Goal: Task Accomplishment & Management: Manage account settings

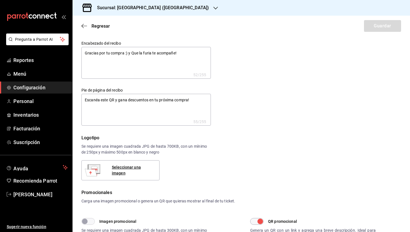
type textarea "x"
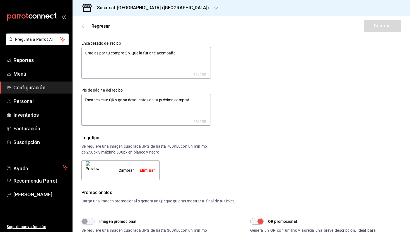
type textarea "x"
click at [126, 102] on textarea "Escanéa este QR y gana descuentos en tu próxima compra!" at bounding box center [147, 110] width 130 height 32
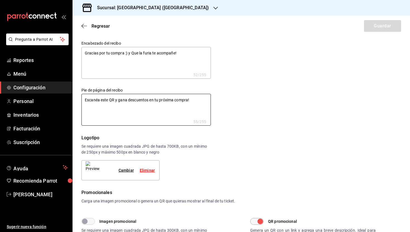
type textarea "x"
click at [148, 11] on div "Sucursal: [GEOGRAPHIC_DATA] ([GEOGRAPHIC_DATA])" at bounding box center [148, 8] width 143 height 16
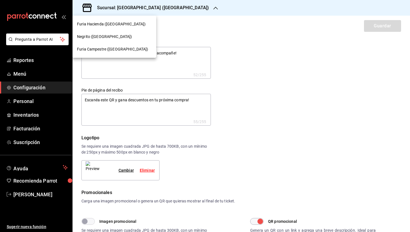
click at [106, 51] on span "Furia Campestre ([GEOGRAPHIC_DATA])" at bounding box center [112, 49] width 71 height 6
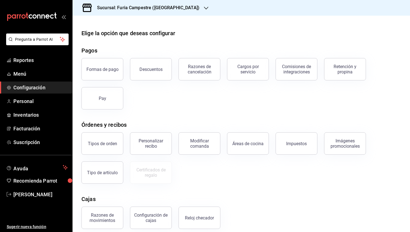
scroll to position [51, 0]
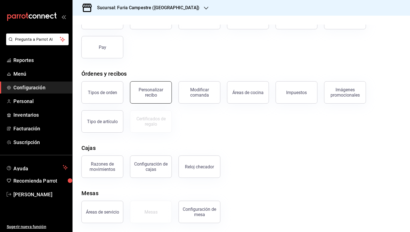
click at [156, 93] on div "Personalizar recibo" at bounding box center [151, 92] width 35 height 11
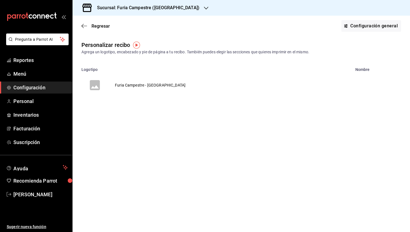
click at [136, 85] on td "Furia Campestre - [GEOGRAPHIC_DATA]" at bounding box center [150, 85] width 84 height 27
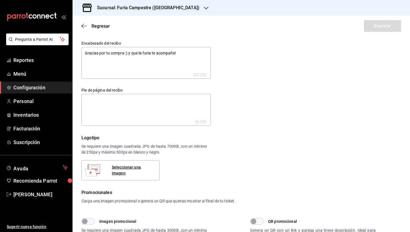
click at [107, 107] on textarea at bounding box center [147, 110] width 130 height 32
paste textarea "Escanéa este QR y gana descuentos en tu próxima compra!"
type textarea "x"
type textarea "Escanéa este QR y gana descuentos en tu próxima compra!"
type textarea "x"
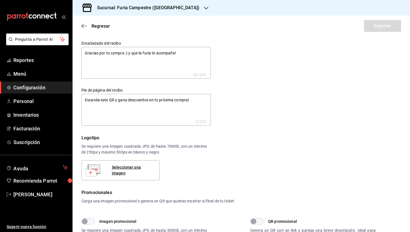
type textarea "x"
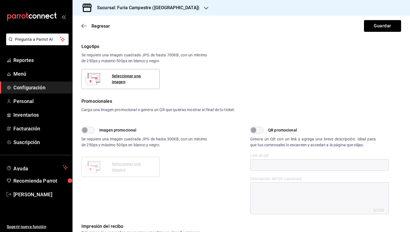
scroll to position [93, 0]
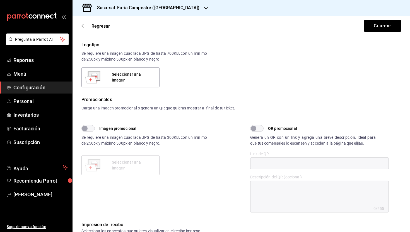
type textarea "Escanéa este QR y gana descuentos en tu próxima compra!"
type textarea "x"
click at [209, 139] on div "Imagen promocional Se requiere una imagen cuadrada JPG de hasta 300KB, con un m…" at bounding box center [162, 168] width 160 height 87
click at [260, 126] on input "QR promocional" at bounding box center [254, 128] width 20 height 7
checkbox input "true"
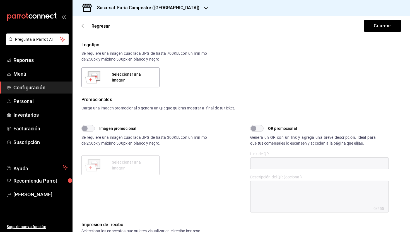
type textarea "x"
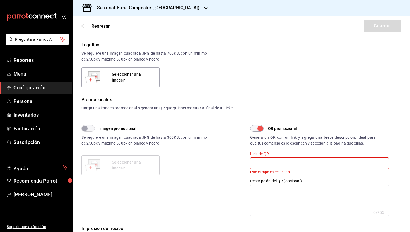
scroll to position [60, 0]
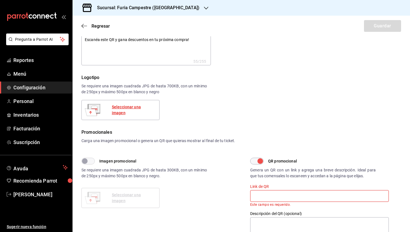
click at [146, 111] on div "Seleccionar una imagen" at bounding box center [133, 110] width 43 height 12
type textarea "x"
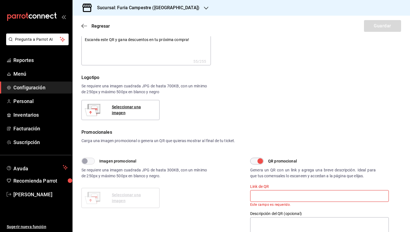
type textarea "x"
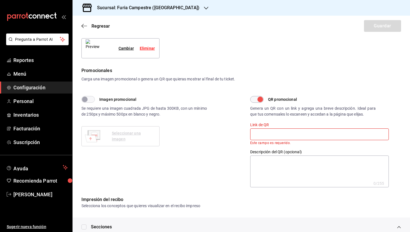
scroll to position [119, 0]
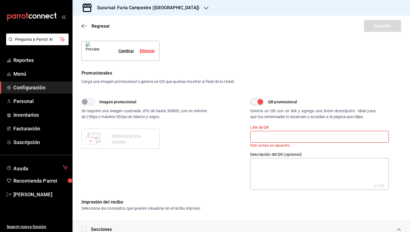
click at [272, 136] on input "text" at bounding box center [319, 137] width 139 height 12
paste input "[URL][DOMAIN_NAME]"
type textarea "x"
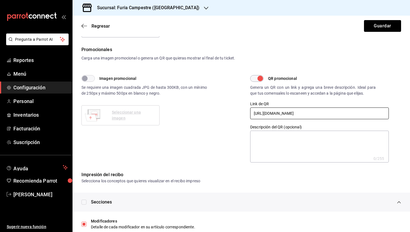
scroll to position [133, 0]
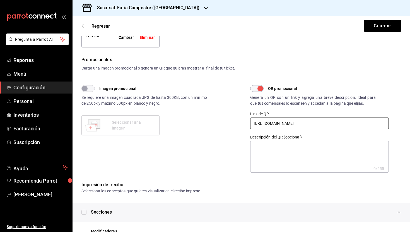
type input "[URL][DOMAIN_NAME]"
click at [266, 152] on textarea at bounding box center [319, 157] width 139 height 32
type textarea "x"
type textarea "A"
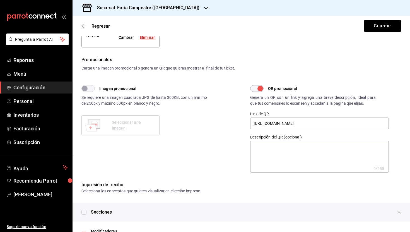
type textarea "x"
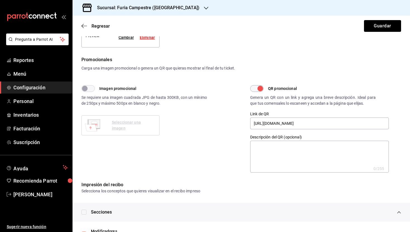
type textarea "A"
type textarea "x"
type textarea "Au"
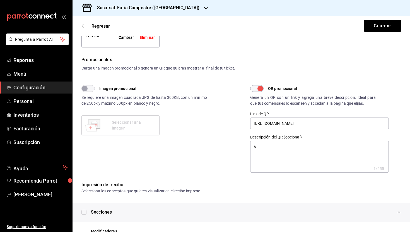
type textarea "x"
type textarea "Aui"
type textarea "x"
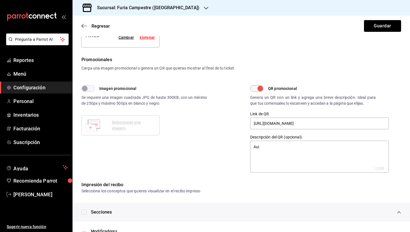
type textarea "x"
type textarea "Auid"
type textarea "x"
type textarea "Auida"
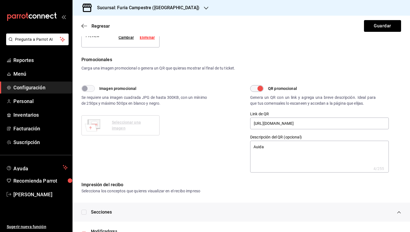
type textarea "x"
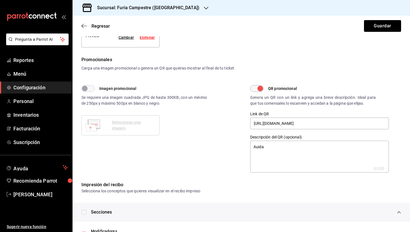
type textarea "Auid"
type textarea "x"
type textarea "Aui"
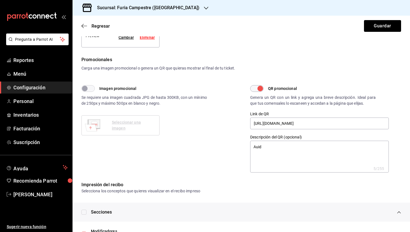
type textarea "x"
type textarea "Au"
type textarea "x"
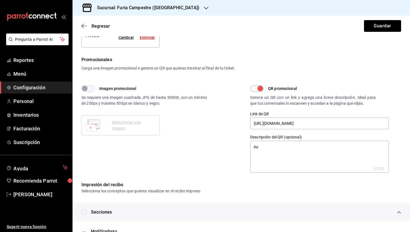
type textarea "x"
type textarea "A"
type textarea "x"
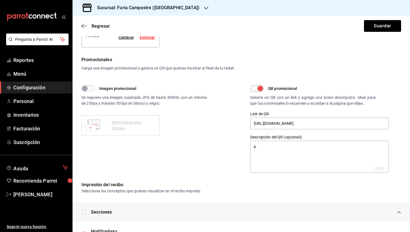
type textarea "x"
type textarea "Ay"
type textarea "x"
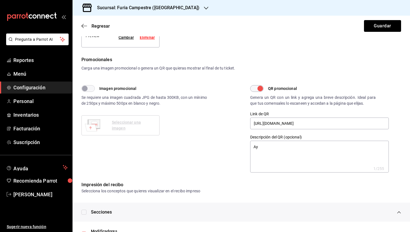
type textarea "Ayi"
type textarea "x"
type textarea "Ay"
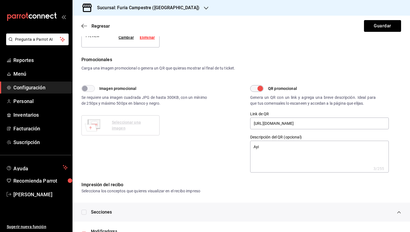
type textarea "x"
type textarea "Ayu"
type textarea "x"
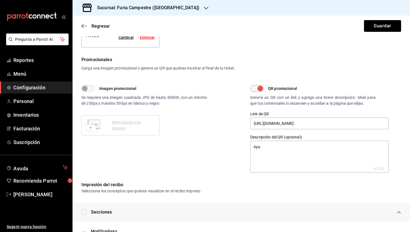
type textarea "x"
type textarea "Ayud"
type textarea "x"
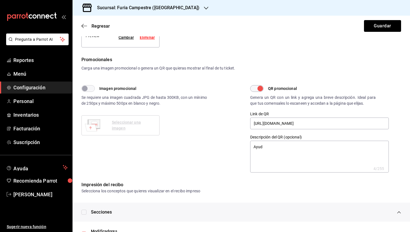
type textarea "x"
type textarea "Ayuda"
type textarea "x"
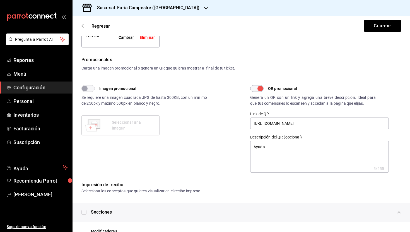
type textarea "Ayudan"
type textarea "x"
type textarea "Ayudano"
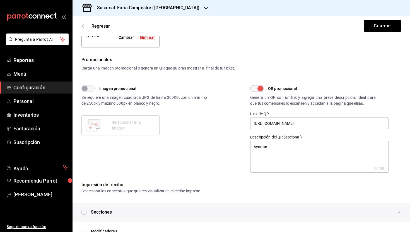
type textarea "x"
type textarea "Ayudanos"
type textarea "x"
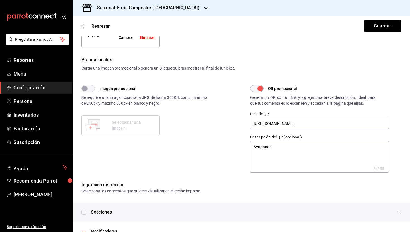
type textarea "x"
type textarea "Ayudanos"
type textarea "x"
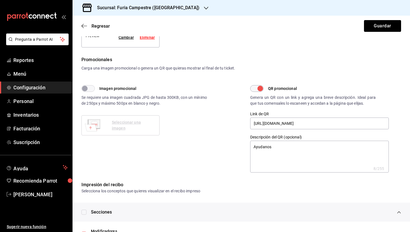
type textarea "x"
type textarea "Ayudanos a"
type textarea "x"
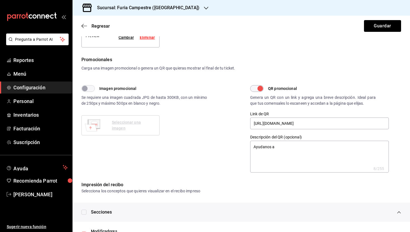
type textarea "Ayudanos a"
type textarea "x"
type textarea "Ayudanos a m"
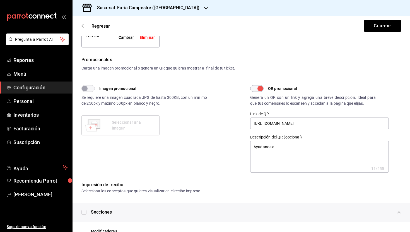
type textarea "x"
type textarea "Ayudanos a me"
type textarea "x"
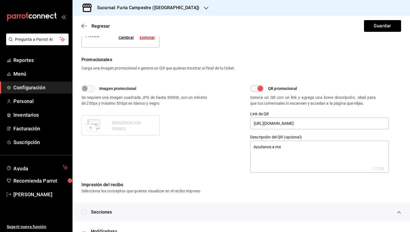
type textarea "x"
type textarea "Ayudanos a mer"
type textarea "x"
type textarea "Ayudanos a merj"
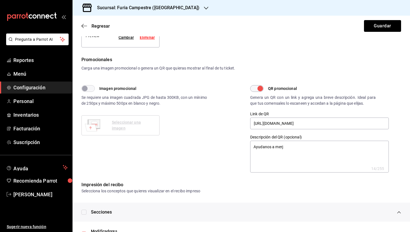
type textarea "x"
type textarea "Ayudanos a merjo"
type textarea "x"
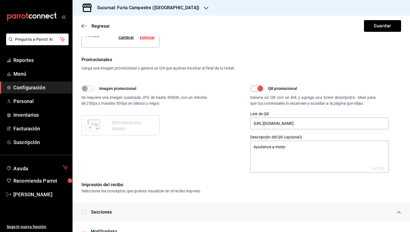
type textarea "x"
type textarea "Ayudanos a merjor"
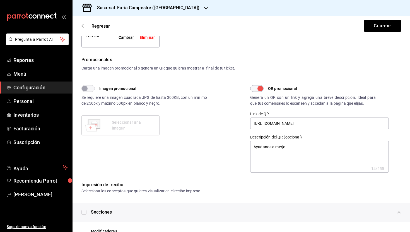
type textarea "x"
type textarea "Ayudanos a merjora"
type textarea "x"
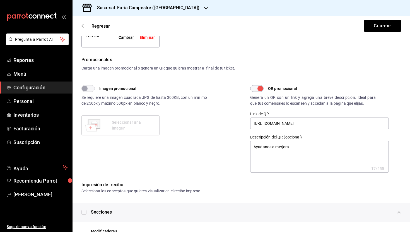
type textarea "x"
type textarea "Ayudanos a merjorar"
type textarea "x"
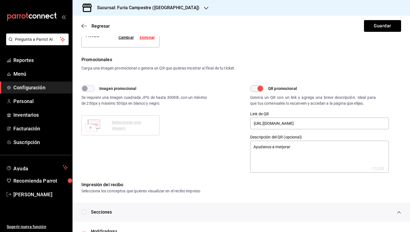
type textarea "x"
type textarea "Ayudanos a merjorar"
type textarea "x"
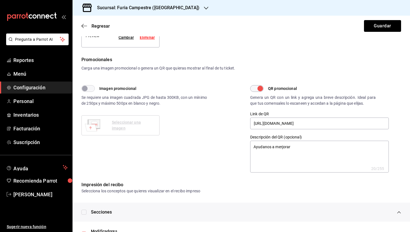
type textarea "Ayudanos a merjorar"
type textarea "x"
type textarea "Ayudanos a merjora"
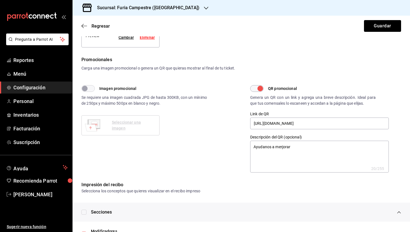
type textarea "x"
type textarea "Ayudanos a merjor"
type textarea "x"
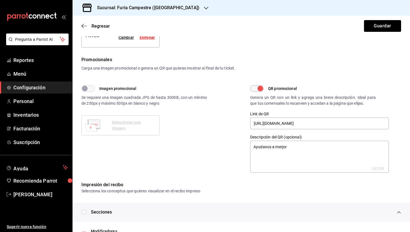
type textarea "x"
type textarea "Ayudanos a merjo"
type textarea "x"
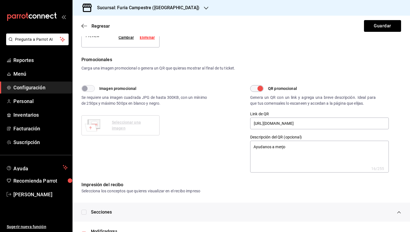
type textarea "x"
type textarea "Ayudanos a merj"
type textarea "x"
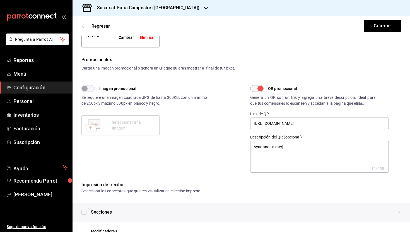
type textarea "Ayudanos a mer"
type textarea "x"
type textarea "Ayudanos a me"
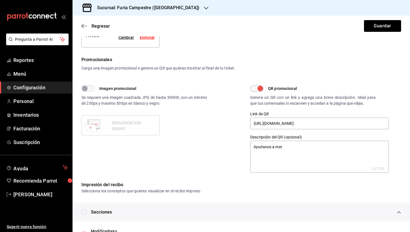
type textarea "x"
type textarea "Ayudanos a mej"
type textarea "x"
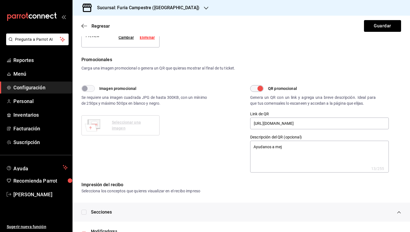
type textarea "x"
type textarea "Ayudanos a mejo"
type textarea "x"
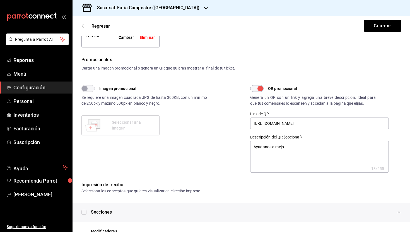
type textarea "x"
type textarea "Ayudanos a mejor"
type textarea "x"
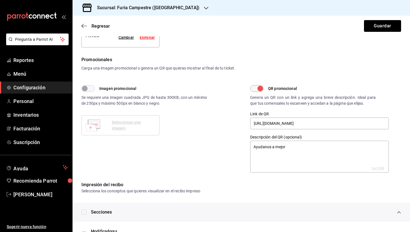
type textarea "Ayudanos a mejora"
type textarea "x"
click at [291, 147] on textarea "Te agradeceríamos tu au" at bounding box center [319, 157] width 139 height 32
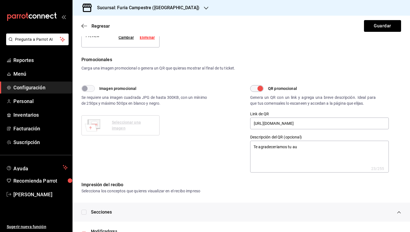
click at [291, 147] on textarea "Te agradeceríamos tu au" at bounding box center [319, 157] width 139 height 32
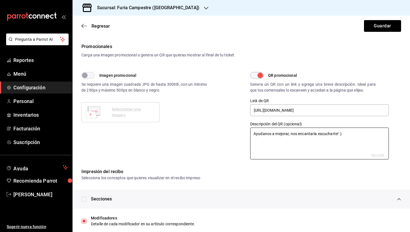
scroll to position [141, 0]
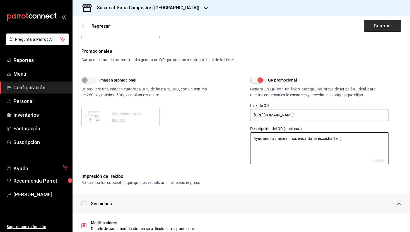
click at [369, 27] on button "Guardar" at bounding box center [382, 26] width 37 height 12
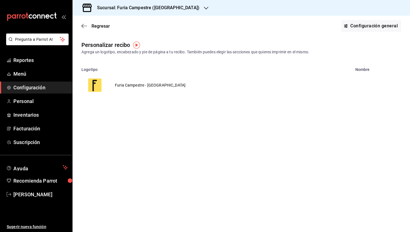
click at [128, 83] on td "Furia Campestre - [GEOGRAPHIC_DATA]" at bounding box center [150, 85] width 84 height 27
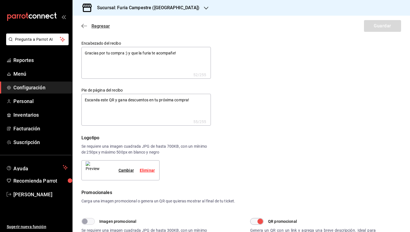
click at [86, 25] on icon "button" at bounding box center [85, 25] width 6 height 5
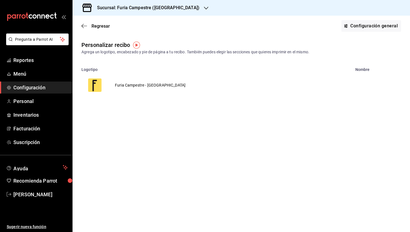
click at [40, 89] on span "Configuración" at bounding box center [40, 88] width 54 height 8
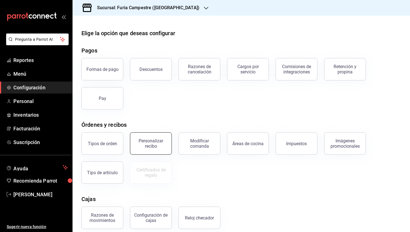
click at [158, 146] on div "Personalizar recibo" at bounding box center [151, 143] width 35 height 11
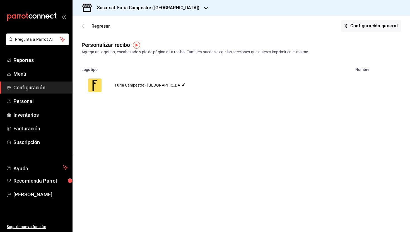
click at [92, 24] on span "Regresar" at bounding box center [101, 25] width 18 height 5
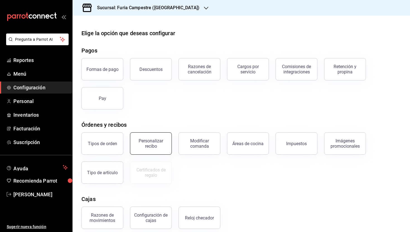
scroll to position [39, 0]
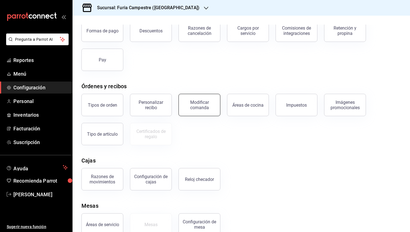
click at [204, 107] on div "Modificar comanda" at bounding box center [199, 105] width 35 height 11
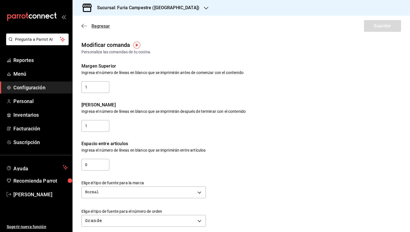
click at [87, 25] on icon "button" at bounding box center [85, 25] width 6 height 5
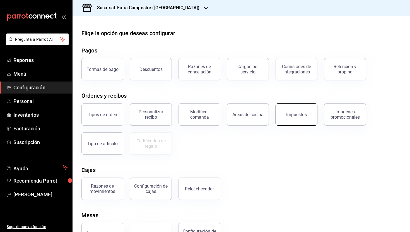
click at [298, 111] on button "Impuestos" at bounding box center [297, 114] width 42 height 22
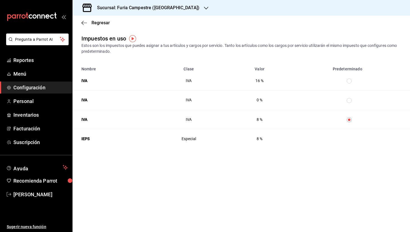
click at [347, 100] on th "taxesTable" at bounding box center [351, 99] width 120 height 19
click at [350, 100] on input "taxesTable" at bounding box center [349, 100] width 5 height 5
click at [84, 21] on icon "button" at bounding box center [85, 22] width 6 height 5
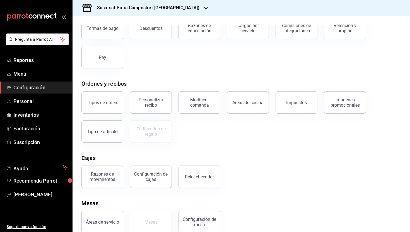
scroll to position [51, 0]
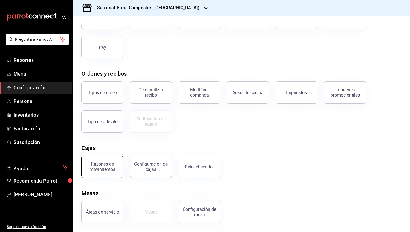
click at [109, 166] on div "Razones de movimientos" at bounding box center [102, 166] width 35 height 11
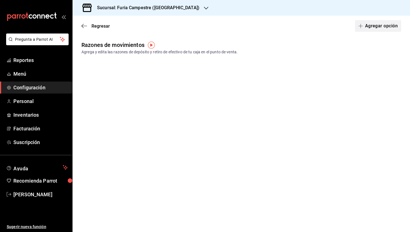
click at [370, 27] on button "Agregar opción" at bounding box center [378, 26] width 46 height 12
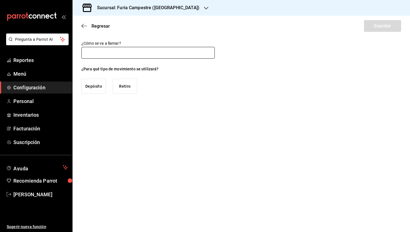
click at [107, 57] on input "text" at bounding box center [148, 53] width 133 height 12
click at [94, 89] on button "Depósito" at bounding box center [94, 86] width 25 height 15
click at [128, 52] on input "text" at bounding box center [148, 53] width 133 height 12
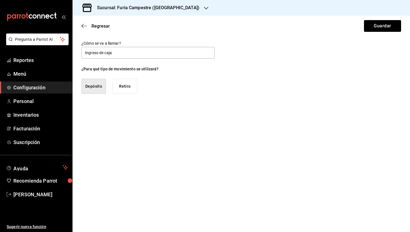
click at [137, 46] on div "¿Cómo se va a llamar? Ingreso de caja" at bounding box center [148, 50] width 133 height 19
click at [130, 46] on div "¿Cómo se va a llamar? Ingreso de caja" at bounding box center [148, 50] width 133 height 19
drag, startPoint x: 116, startPoint y: 52, endPoint x: 100, endPoint y: 52, distance: 16.5
click at [100, 52] on input "Ingreso de caja" at bounding box center [148, 53] width 133 height 12
click at [381, 30] on button "Guardar" at bounding box center [382, 26] width 37 height 12
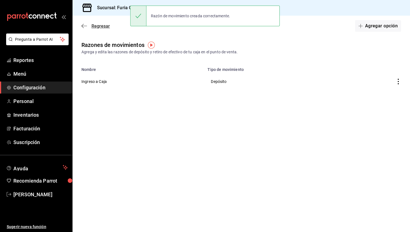
click at [85, 25] on icon "button" at bounding box center [85, 25] width 6 height 5
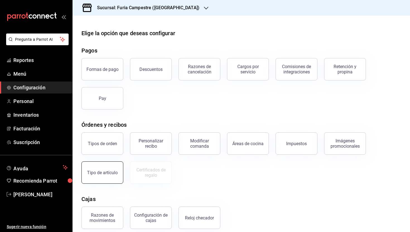
click at [89, 174] on div "Tipo de artículo" at bounding box center [102, 172] width 31 height 5
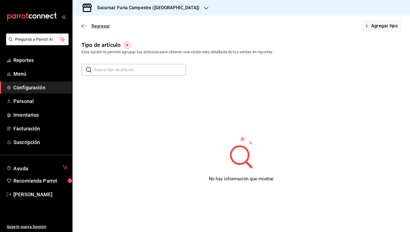
click at [83, 27] on icon "button" at bounding box center [85, 25] width 6 height 5
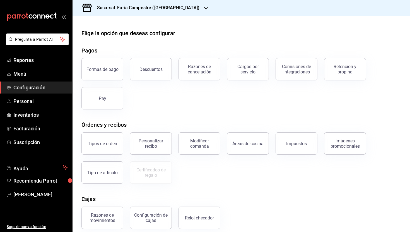
scroll to position [51, 0]
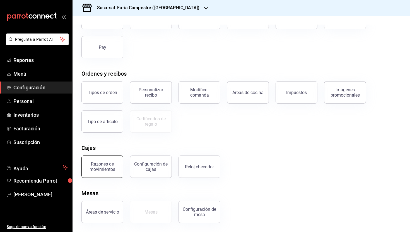
click at [102, 168] on div "Razones de movimientos" at bounding box center [102, 166] width 35 height 11
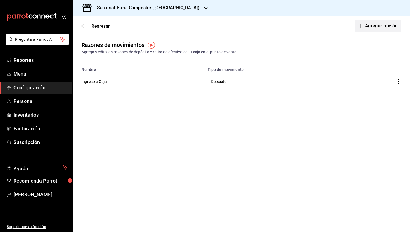
click at [385, 25] on button "Agregar opción" at bounding box center [378, 26] width 46 height 12
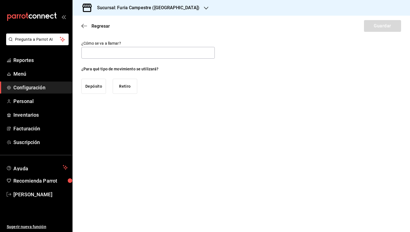
click at [133, 88] on button "Retiro" at bounding box center [125, 86] width 25 height 15
click at [114, 53] on input "text" at bounding box center [148, 53] width 133 height 12
click at [379, 20] on button "Guardar" at bounding box center [382, 26] width 37 height 12
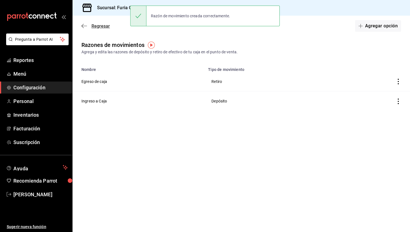
click at [83, 26] on icon "button" at bounding box center [85, 26] width 6 height 0
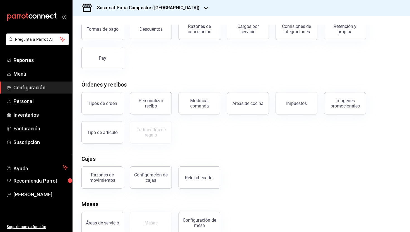
scroll to position [51, 0]
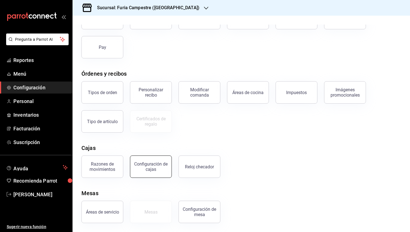
click at [163, 160] on button "Configuración de cajas" at bounding box center [151, 166] width 42 height 22
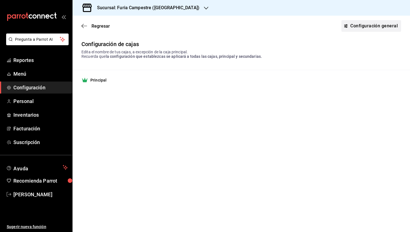
click at [385, 31] on link "Configuración general" at bounding box center [372, 26] width 60 height 12
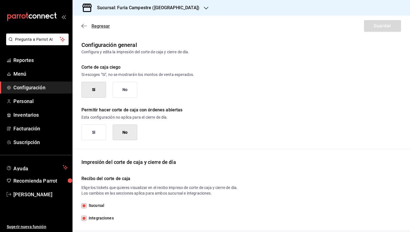
click at [86, 23] on icon "button" at bounding box center [85, 25] width 6 height 5
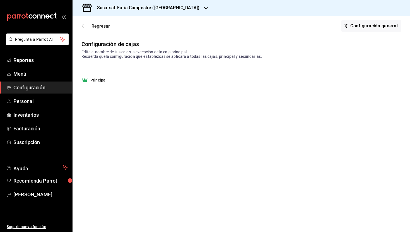
click at [96, 27] on span "Regresar" at bounding box center [101, 25] width 18 height 5
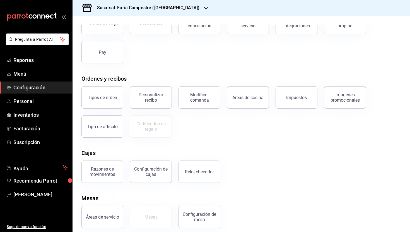
scroll to position [51, 0]
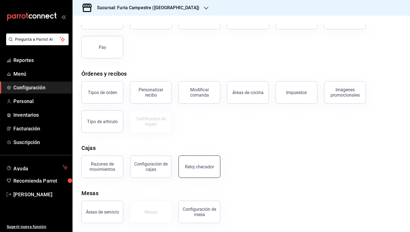
click at [198, 168] on div "Reloj checador" at bounding box center [199, 166] width 29 height 5
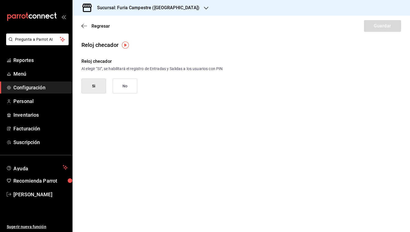
click at [94, 87] on button "Si" at bounding box center [94, 85] width 25 height 15
click at [96, 83] on button "Si" at bounding box center [94, 85] width 25 height 15
click at [97, 25] on span "Regresar" at bounding box center [101, 25] width 18 height 5
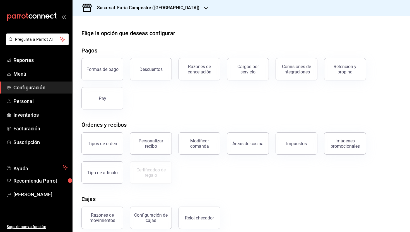
click at [137, 6] on h3 "Sucursal: Furia Campestre ([GEOGRAPHIC_DATA])" at bounding box center [146, 7] width 107 height 7
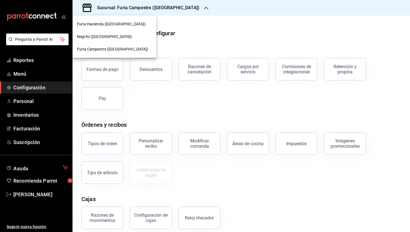
click at [102, 25] on span "Furia Hacienda ([GEOGRAPHIC_DATA])" at bounding box center [111, 24] width 69 height 6
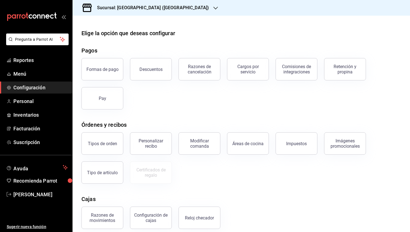
scroll to position [51, 0]
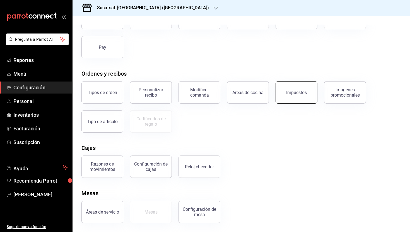
click at [293, 95] on button "Impuestos" at bounding box center [297, 92] width 42 height 22
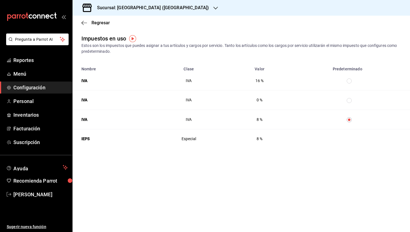
click at [349, 100] on input "taxesTable" at bounding box center [349, 100] width 5 height 5
click at [98, 22] on span "Regresar" at bounding box center [101, 22] width 18 height 5
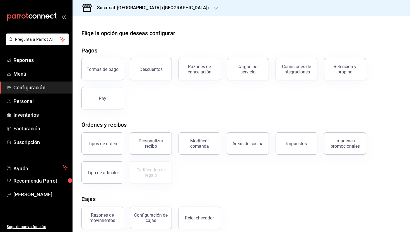
click at [140, 6] on h3 "Sucursal: [GEOGRAPHIC_DATA] ([GEOGRAPHIC_DATA])" at bounding box center [151, 7] width 116 height 7
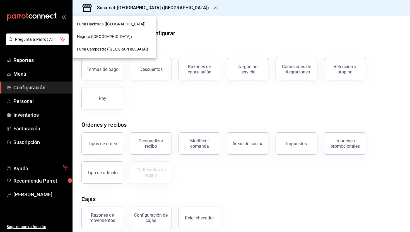
click at [120, 47] on span "Furia Campestre ([GEOGRAPHIC_DATA])" at bounding box center [112, 49] width 71 height 6
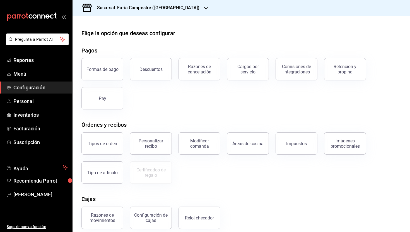
scroll to position [51, 0]
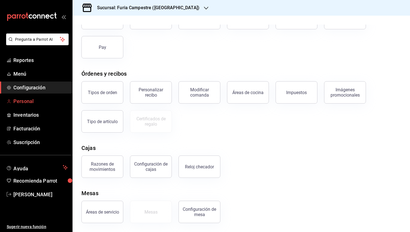
click at [46, 101] on span "Personal" at bounding box center [40, 101] width 54 height 8
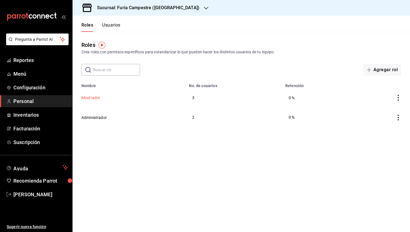
click at [90, 97] on button "Mostrador" at bounding box center [91, 98] width 19 height 6
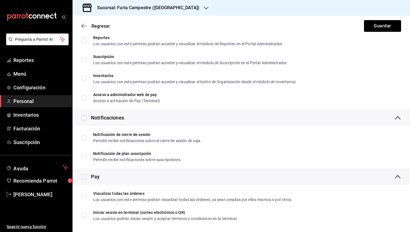
scroll to position [986, 0]
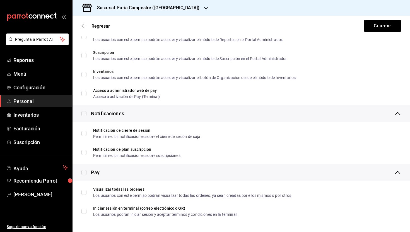
click at [36, 98] on span "Personal" at bounding box center [40, 101] width 54 height 8
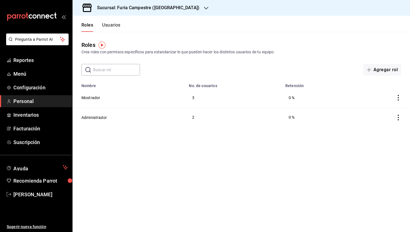
click at [111, 23] on button "Usuarios" at bounding box center [111, 26] width 18 height 9
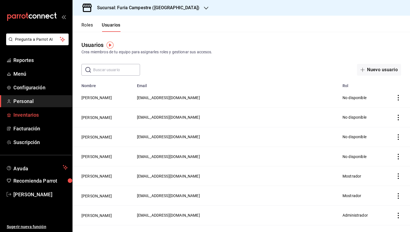
click at [25, 118] on span "Inventarios" at bounding box center [40, 115] width 54 height 8
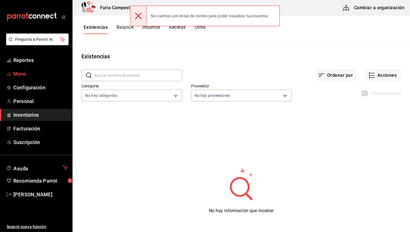
click at [23, 75] on span "Menú" at bounding box center [40, 74] width 54 height 8
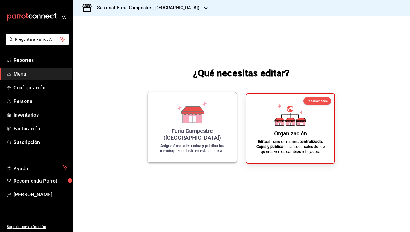
click at [176, 122] on icon at bounding box center [192, 112] width 32 height 22
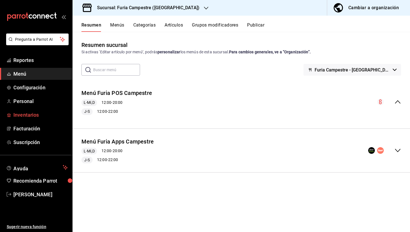
click at [36, 111] on span "Inventarios" at bounding box center [40, 115] width 54 height 8
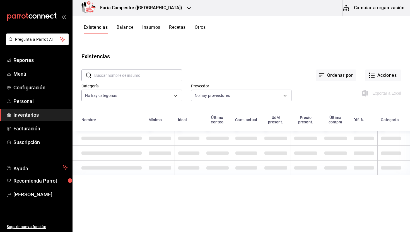
click at [121, 30] on button "Balance" at bounding box center [125, 29] width 17 height 9
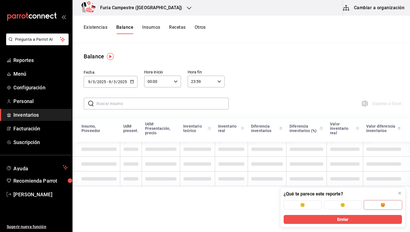
click at [385, 205] on button "🤩" at bounding box center [383, 204] width 38 height 9
click at [365, 224] on div "Enviar" at bounding box center [343, 221] width 125 height 12
click at [359, 219] on button "Enviar" at bounding box center [343, 219] width 118 height 9
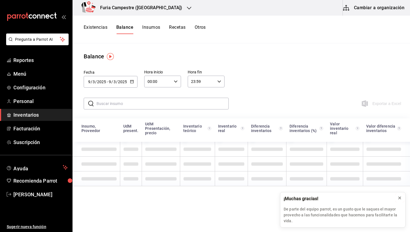
click at [401, 198] on icon at bounding box center [400, 198] width 4 height 4
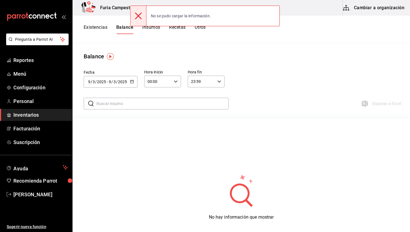
click at [157, 29] on button "Insumos" at bounding box center [151, 29] width 18 height 9
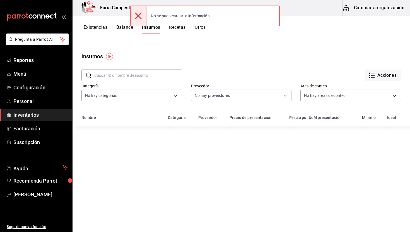
click at [138, 16] on icon at bounding box center [138, 16] width 7 height 7
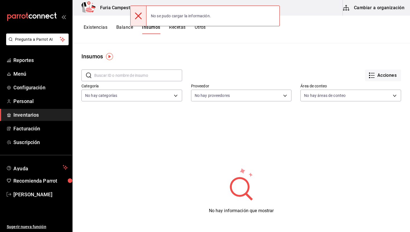
click at [141, 16] on icon at bounding box center [138, 16] width 7 height 7
click at [154, 47] on main "Insumos ​ ​ Acciones Categoría No hay categorías Proveedor No hay proveedores Á…" at bounding box center [242, 135] width 338 height 185
click at [174, 34] on button "Recetas" at bounding box center [177, 29] width 16 height 9
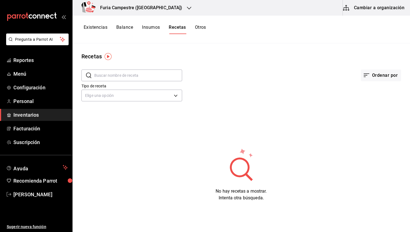
click at [198, 30] on button "Otros" at bounding box center [200, 29] width 11 height 9
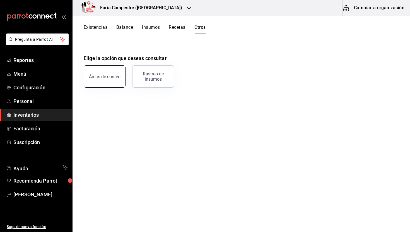
click at [108, 79] on button "Áreas de conteo" at bounding box center [105, 76] width 42 height 22
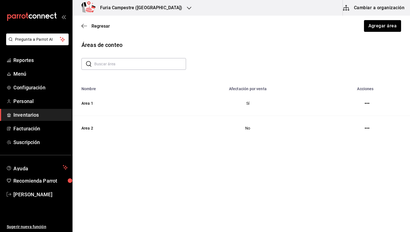
click at [92, 32] on div "Regresar Agregar área" at bounding box center [242, 26] width 338 height 21
click at [92, 26] on span "Regresar" at bounding box center [101, 25] width 18 height 5
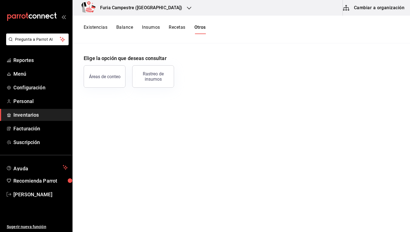
click at [92, 26] on button "Existencias" at bounding box center [96, 29] width 24 height 9
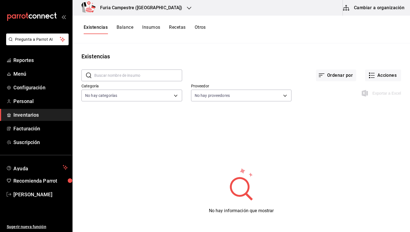
click at [127, 28] on button "Balance" at bounding box center [125, 29] width 17 height 9
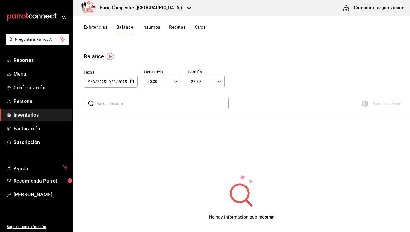
click at [382, 100] on div "Exportar a Excel" at bounding box center [371, 103] width 59 height 16
click at [146, 27] on button "Insumos" at bounding box center [151, 29] width 18 height 9
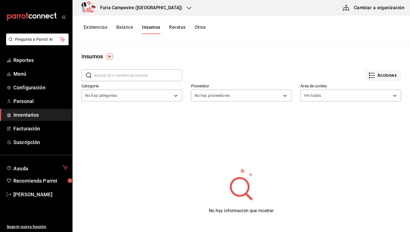
click at [176, 32] on button "Recetas" at bounding box center [177, 29] width 16 height 9
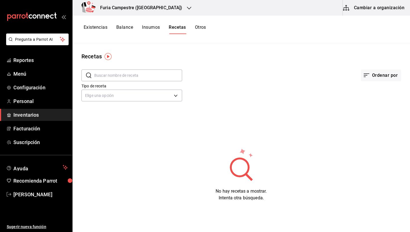
click at [199, 29] on button "Otros" at bounding box center [200, 29] width 11 height 9
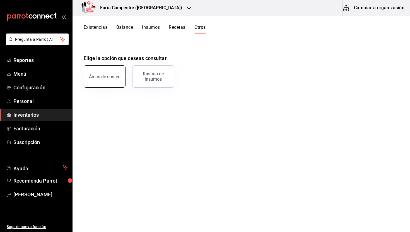
click at [118, 85] on button "Áreas de conteo" at bounding box center [105, 76] width 42 height 22
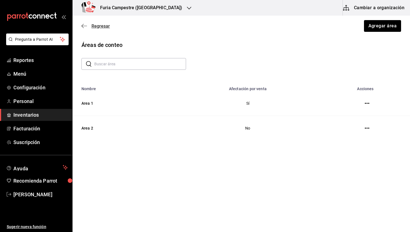
click at [85, 28] on icon "button" at bounding box center [85, 25] width 6 height 5
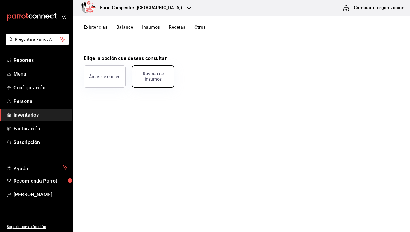
click at [152, 77] on div "Rastreo de insumos" at bounding box center [153, 76] width 35 height 11
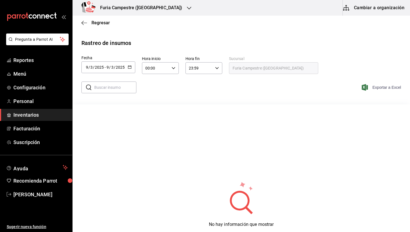
click at [369, 87] on span "Exportar a Excel" at bounding box center [382, 87] width 38 height 7
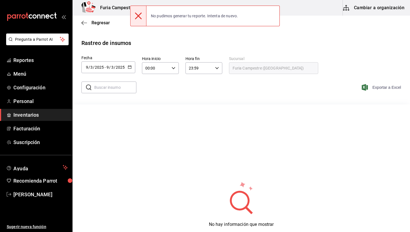
click at [385, 86] on span "Exportar a Excel" at bounding box center [382, 87] width 38 height 7
click at [333, 11] on div "Furia Campestre ([GEOGRAPHIC_DATA]) Cambiar a organización" at bounding box center [242, 8] width 338 height 16
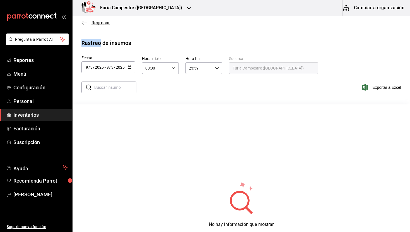
click at [82, 21] on icon "button" at bounding box center [85, 22] width 6 height 5
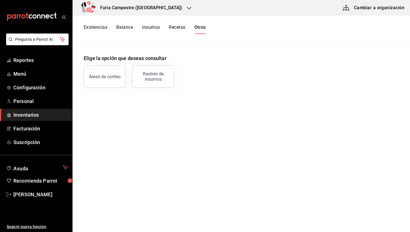
click at [93, 27] on button "Existencias" at bounding box center [96, 29] width 24 height 9
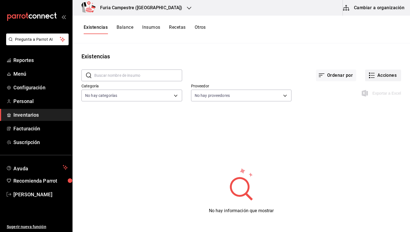
click at [386, 75] on button "Acciones" at bounding box center [383, 76] width 36 height 12
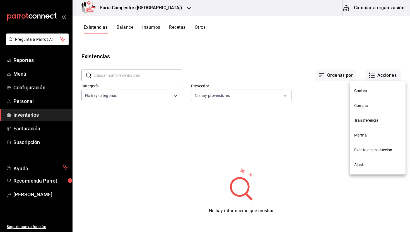
click at [367, 120] on span "Transferencia" at bounding box center [377, 121] width 47 height 6
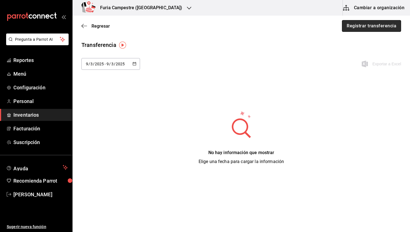
click at [372, 25] on button "Registrar transferencia" at bounding box center [371, 26] width 59 height 12
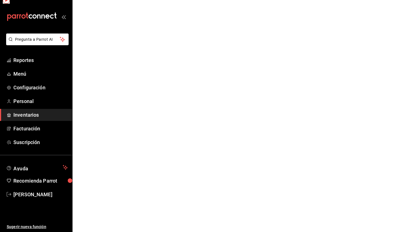
click at [372, 0] on html "Pregunta a Parrot AI Reportes Menú Configuración Personal Inventarios Facturaci…" at bounding box center [205, 0] width 410 height 0
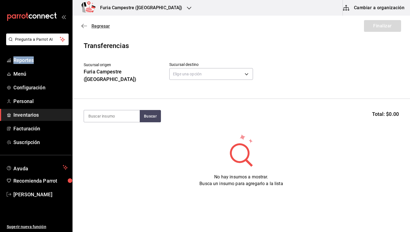
click at [88, 25] on span "Regresar" at bounding box center [96, 25] width 28 height 5
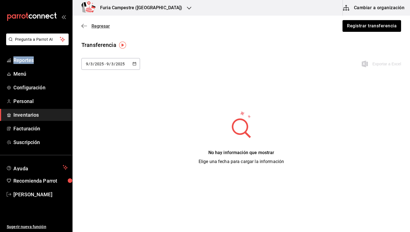
click at [95, 25] on span "Regresar" at bounding box center [101, 25] width 18 height 5
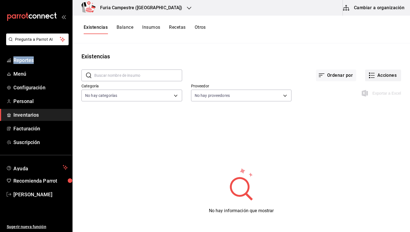
click at [379, 76] on button "Acciones" at bounding box center [383, 76] width 36 height 12
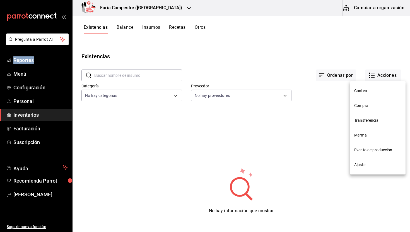
click at [375, 103] on span "Compra" at bounding box center [377, 106] width 47 height 6
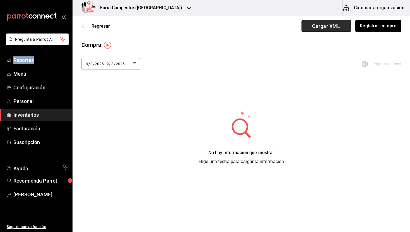
click at [320, 26] on span "Cargar XML" at bounding box center [326, 26] width 49 height 12
click at [0, 0] on input "Cargar XML" at bounding box center [0, 0] width 0 height 0
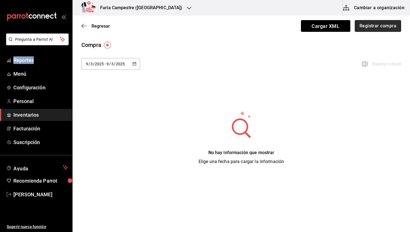
click at [382, 30] on button "Registrar compra" at bounding box center [378, 26] width 46 height 12
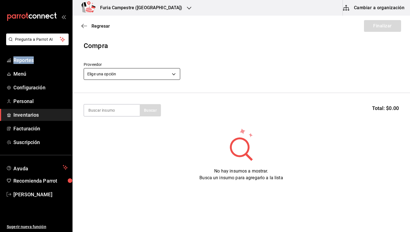
click at [159, 70] on body "Pregunta a Parrot AI Reportes Menú Configuración Personal Inventarios Facturaci…" at bounding box center [205, 100] width 410 height 200
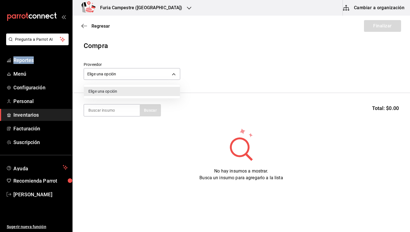
click at [136, 89] on li "Elige una opción" at bounding box center [132, 91] width 96 height 9
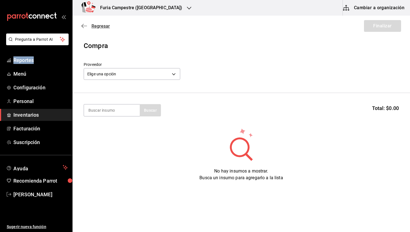
click at [100, 27] on span "Regresar" at bounding box center [101, 25] width 18 height 5
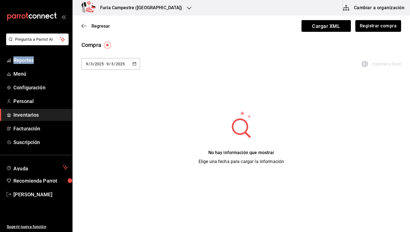
click at [106, 43] on img "button" at bounding box center [107, 45] width 7 height 7
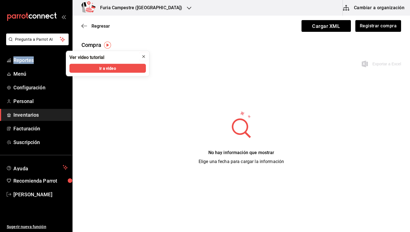
click at [145, 57] on icon "close" at bounding box center [144, 56] width 4 height 4
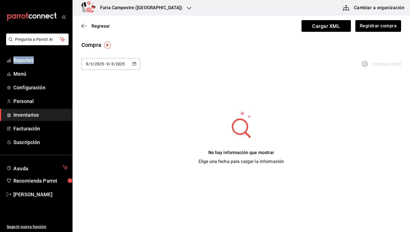
click at [107, 45] on img "button" at bounding box center [107, 45] width 7 height 7
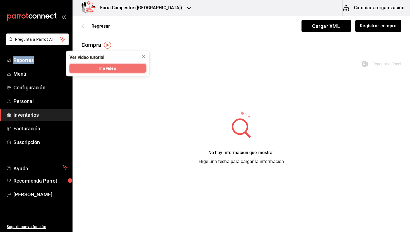
click at [118, 68] on button "Ir a video" at bounding box center [108, 68] width 76 height 9
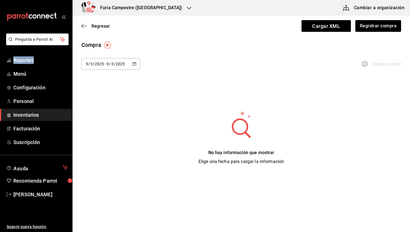
click at [363, 4] on button "Cambiar a organización" at bounding box center [374, 8] width 63 height 16
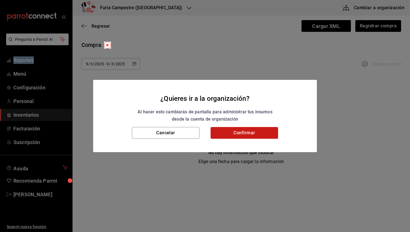
click at [260, 135] on button "Confirmar" at bounding box center [245, 133] width 68 height 12
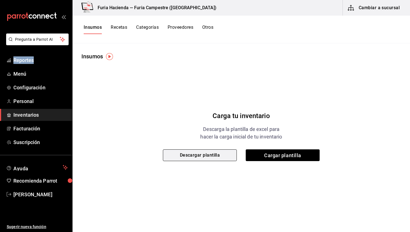
click at [223, 158] on button "Descargar plantilla" at bounding box center [200, 155] width 74 height 12
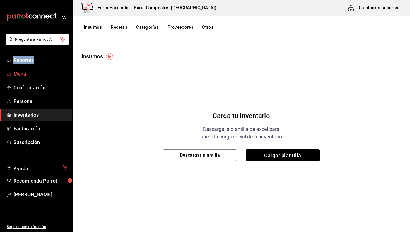
click at [22, 74] on span "Menú" at bounding box center [40, 74] width 54 height 8
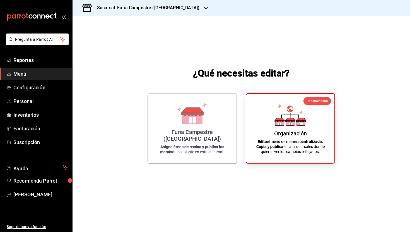
click at [118, 5] on h3 "Sucursal: Furia Campestre ([GEOGRAPHIC_DATA])" at bounding box center [146, 7] width 107 height 7
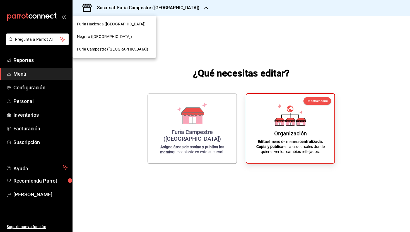
click at [116, 21] on div "Furia Hacienda ([GEOGRAPHIC_DATA])" at bounding box center [115, 24] width 84 height 13
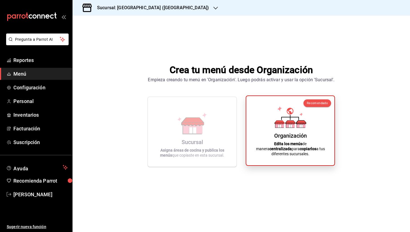
click at [261, 105] on div "Organización Edita los menús de manera centralizada para copiarlos a tus difere…" at bounding box center [290, 130] width 75 height 60
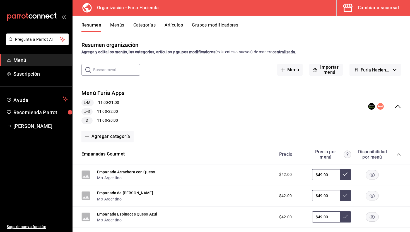
click at [401, 107] on icon "collapse-menu-row" at bounding box center [398, 106] width 7 height 7
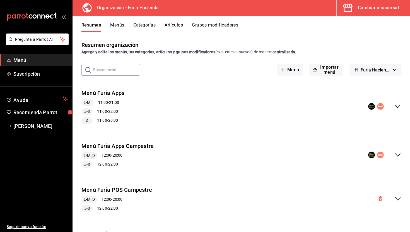
click at [384, 70] on span "Furia Hacienda - Borrador" at bounding box center [376, 69] width 30 height 5
click at [384, 70] on div at bounding box center [205, 116] width 410 height 232
